Goal: Task Accomplishment & Management: Use online tool/utility

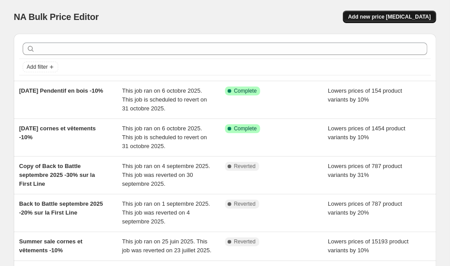
click at [402, 12] on button "Add new price [MEDICAL_DATA]" at bounding box center [388, 17] width 93 height 12
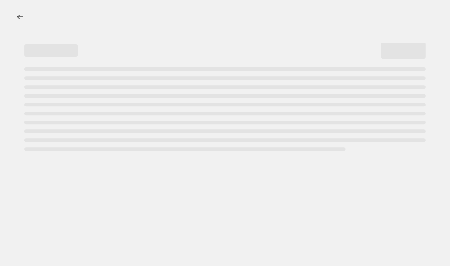
select select "percentage"
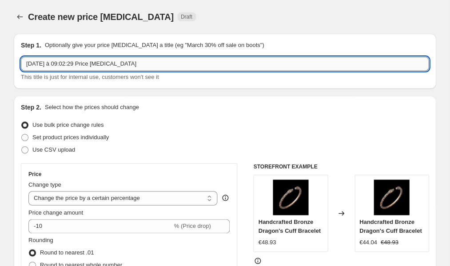
click at [91, 61] on input "[DATE] à 09:02:29 Price [MEDICAL_DATA]" at bounding box center [224, 64] width 407 height 14
type input "destockage [DATE] 40%"
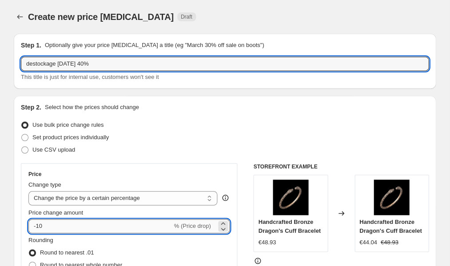
click at [39, 221] on input "-10" at bounding box center [99, 226] width 143 height 14
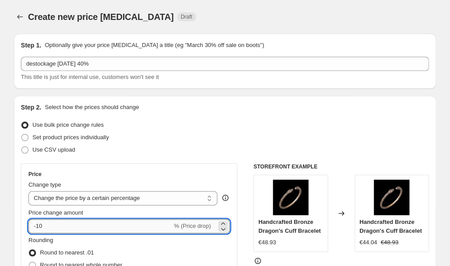
click at [40, 225] on input "-10" at bounding box center [99, 226] width 143 height 14
type input "-40"
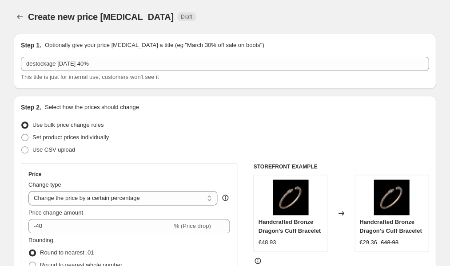
click at [15, 191] on div "Step 2. Select how the prices should change Use bulk price change rules Set pro…" at bounding box center [225, 252] width 422 height 312
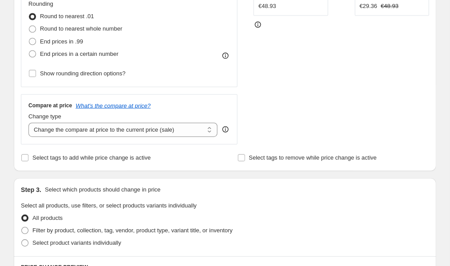
scroll to position [359, 0]
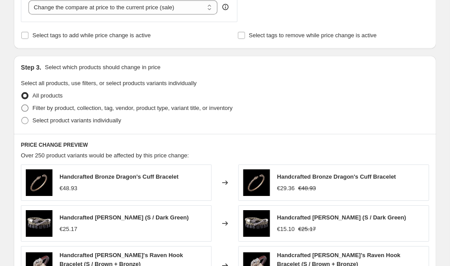
click at [45, 105] on span "Filter by product, collection, tag, vendor, product type, variant title, or inv…" at bounding box center [132, 108] width 200 height 7
click at [22, 105] on input "Filter by product, collection, tag, vendor, product type, variant title, or inv…" at bounding box center [21, 105] width 0 height 0
radio input "true"
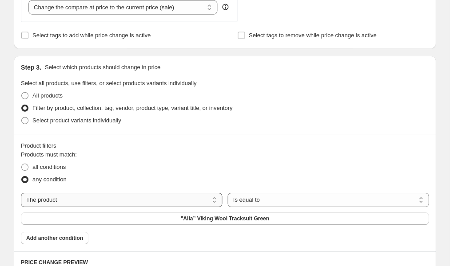
select select "tag"
click at [181, 216] on button "0-20" at bounding box center [224, 219] width 407 height 12
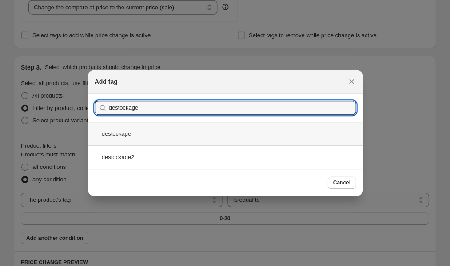
type input "destockage"
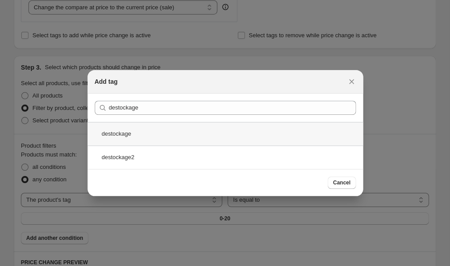
click at [148, 135] on div "destockage" at bounding box center [224, 134] width 275 height 24
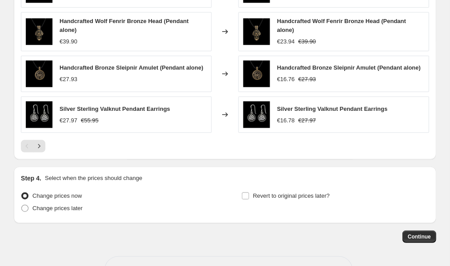
scroll to position [735, 0]
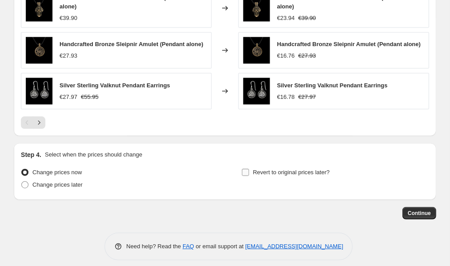
click at [273, 171] on span "Revert to original prices later?" at bounding box center [291, 172] width 77 height 7
click at [249, 171] on input "Revert to original prices later?" at bounding box center [244, 172] width 7 height 7
checkbox input "true"
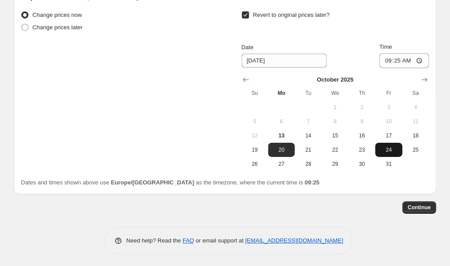
scroll to position [891, 0]
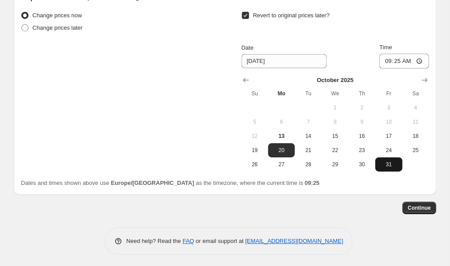
click at [389, 161] on span "31" at bounding box center [388, 164] width 20 height 7
type input "[DATE]"
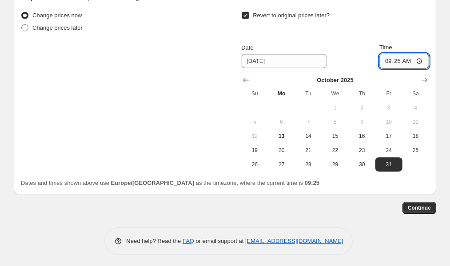
click at [410, 56] on input "09:25" at bounding box center [404, 61] width 50 height 15
type input "23:25"
click at [417, 206] on span "Continue" at bounding box center [418, 208] width 23 height 7
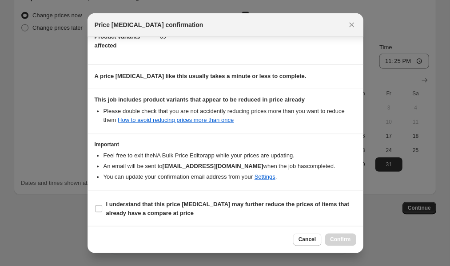
scroll to position [115, 0]
click at [99, 207] on input "I understand that this price [MEDICAL_DATA] may further reduce the prices of it…" at bounding box center [98, 209] width 7 height 7
checkbox input "true"
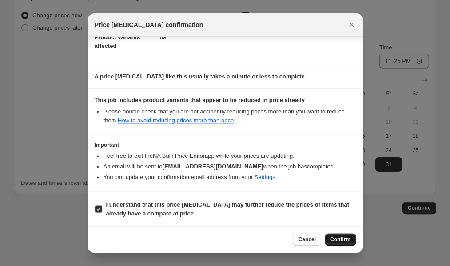
click at [336, 240] on span "Confirm" at bounding box center [340, 239] width 20 height 7
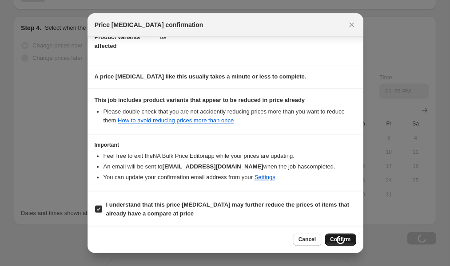
scroll to position [891, 0]
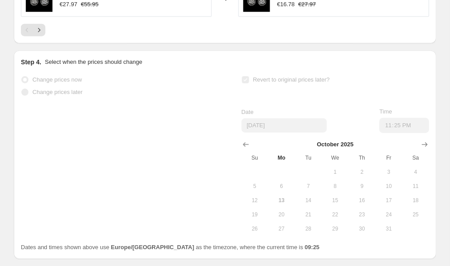
select select "percentage"
select select "tag"
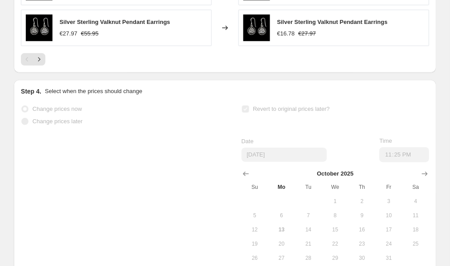
scroll to position [0, 0]
